Goal: Find specific page/section: Find specific page/section

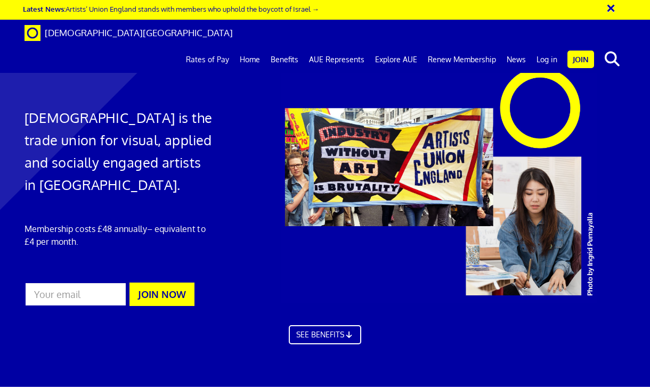
scroll to position [0, 1]
click at [556, 46] on link "Log in" at bounding box center [546, 59] width 31 height 27
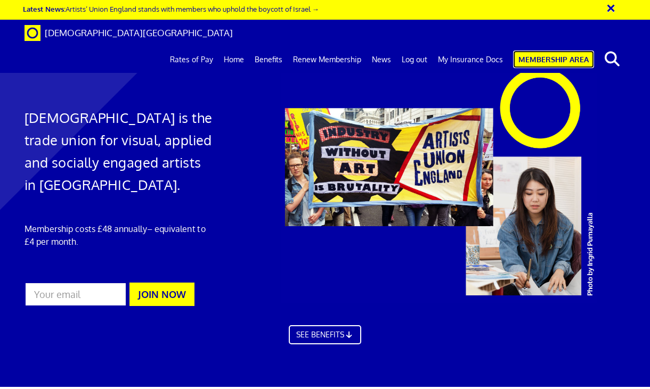
click at [548, 51] on link "Membership Area" at bounding box center [553, 60] width 81 height 18
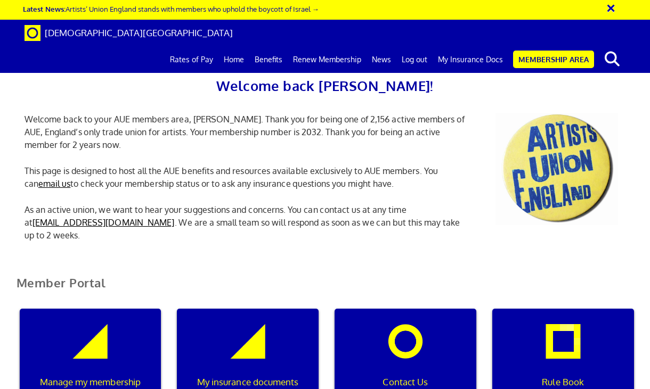
scroll to position [189, 0]
click at [246, 309] on div "My insurance documents" at bounding box center [248, 360] width 142 height 102
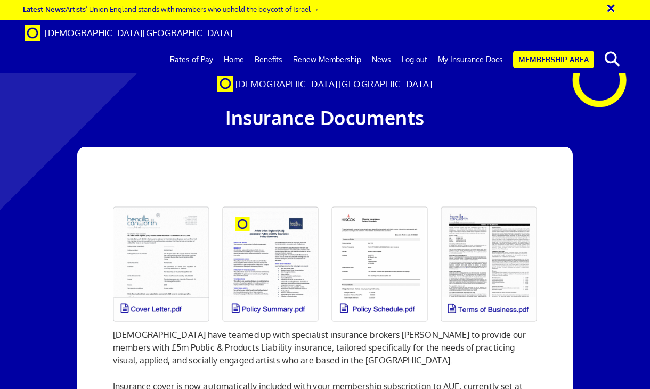
scroll to position [72, 0]
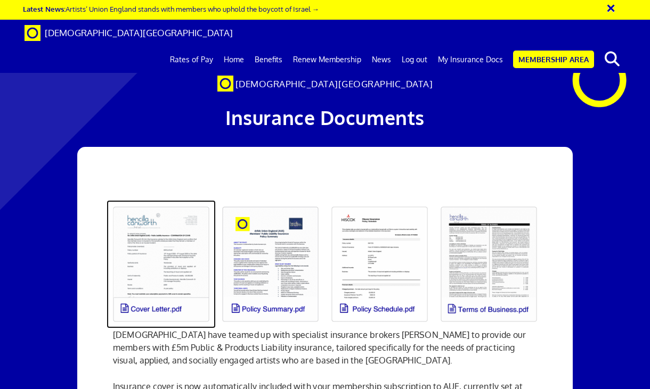
click at [149, 239] on link at bounding box center [161, 264] width 109 height 128
